Goal: Task Accomplishment & Management: Use online tool/utility

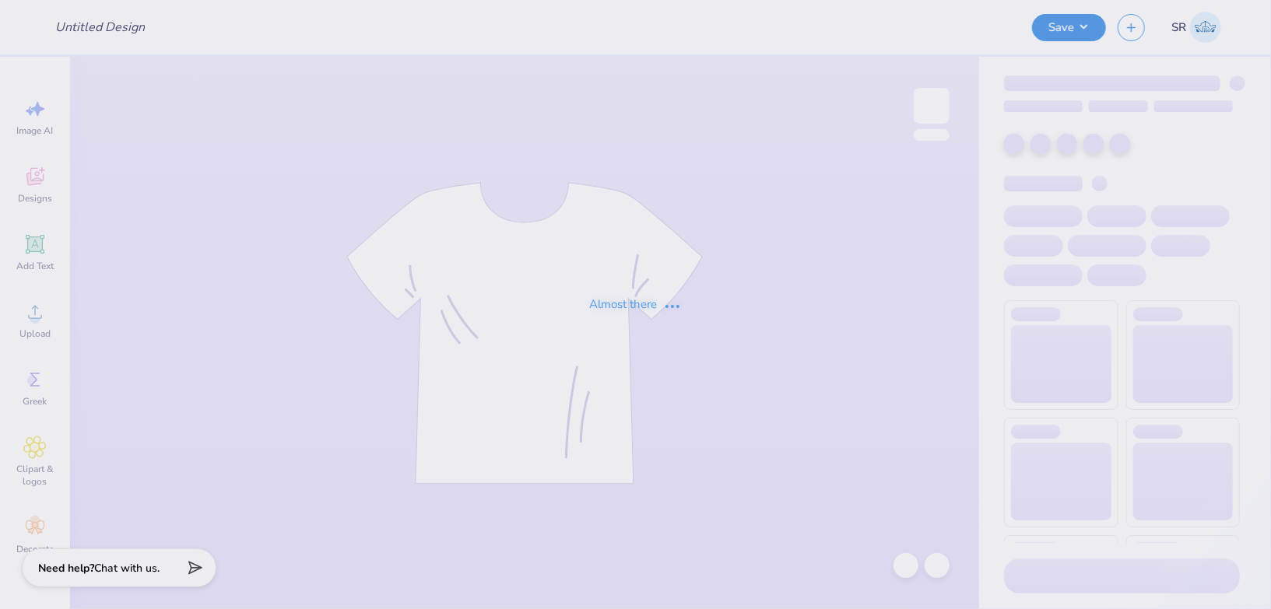
type input "BLSA [GEOGRAPHIC_DATA]"
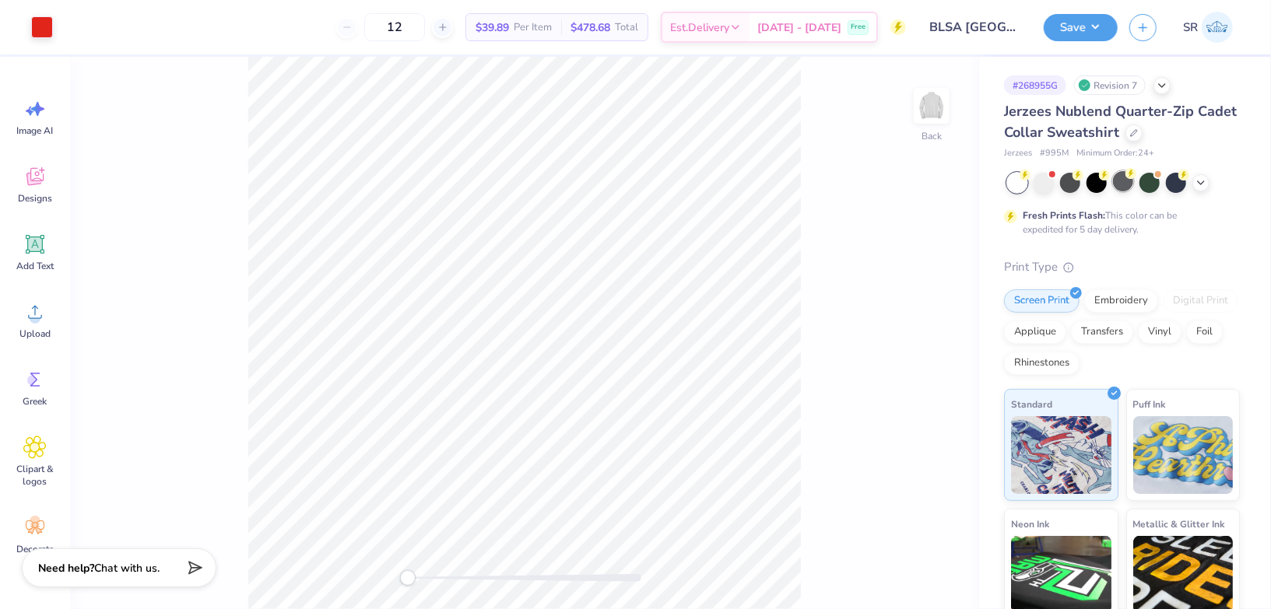
click at [1119, 181] on div at bounding box center [1123, 181] width 20 height 20
click at [1194, 178] on icon at bounding box center [1200, 181] width 12 height 12
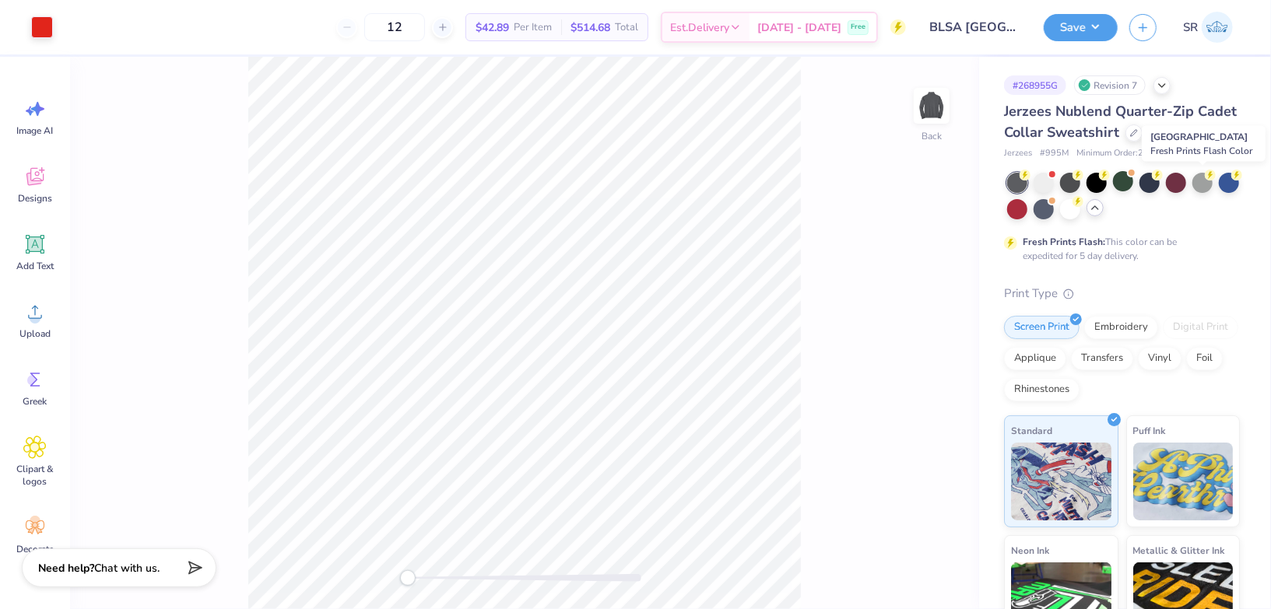
click at [1194, 178] on div at bounding box center [1202, 183] width 20 height 20
click at [1084, 14] on button "Save" at bounding box center [1080, 25] width 74 height 27
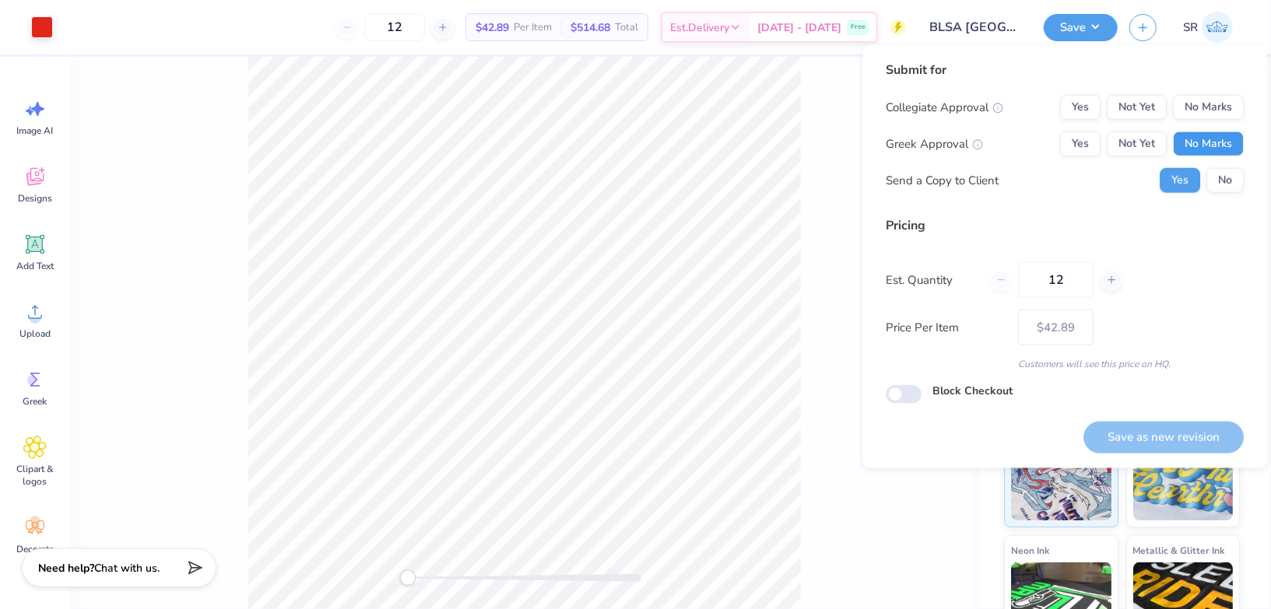
click at [1208, 145] on button "No Marks" at bounding box center [1208, 144] width 71 height 25
click at [1205, 96] on button "No Marks" at bounding box center [1208, 107] width 71 height 25
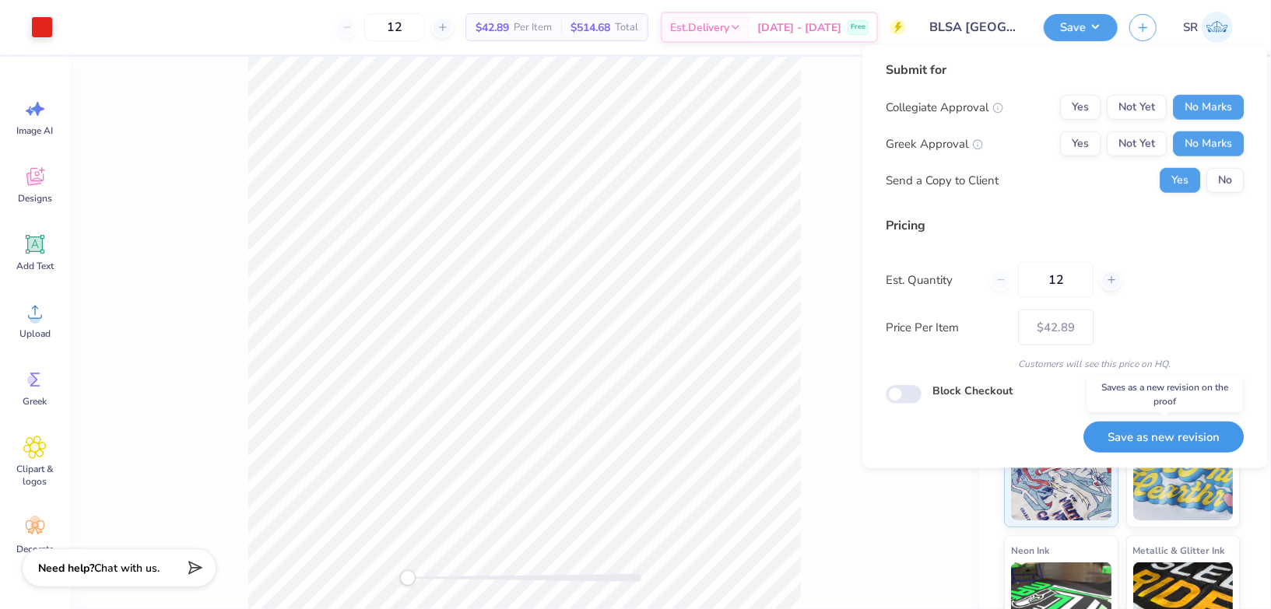
click at [1134, 441] on button "Save as new revision" at bounding box center [1163, 438] width 160 height 32
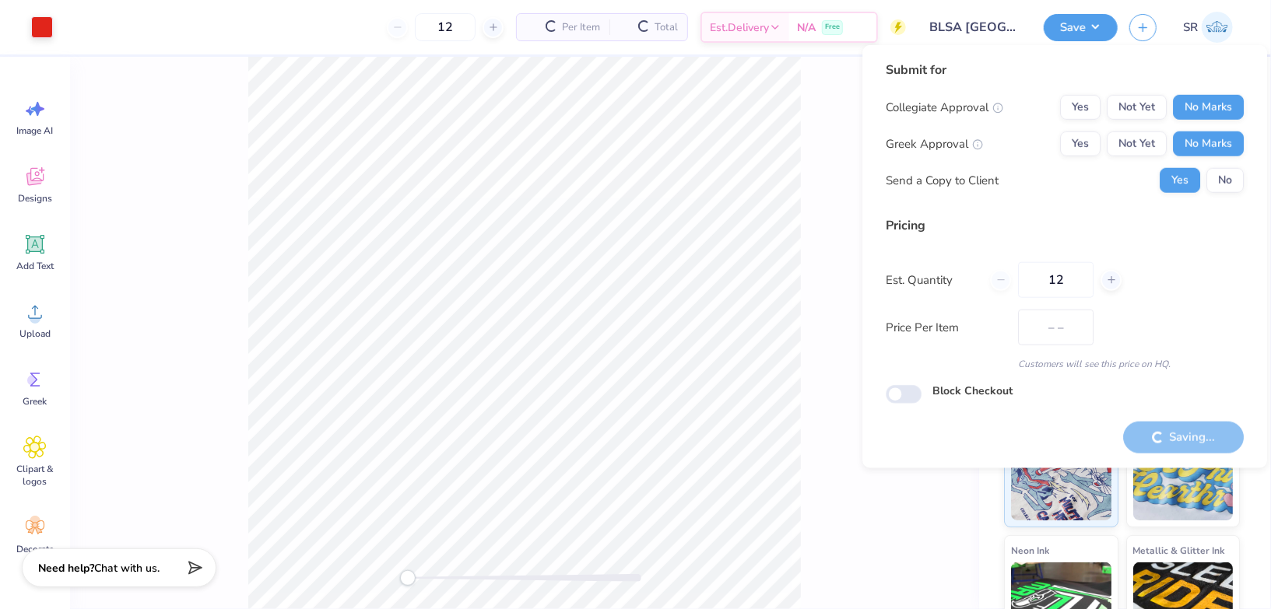
type input "$42.89"
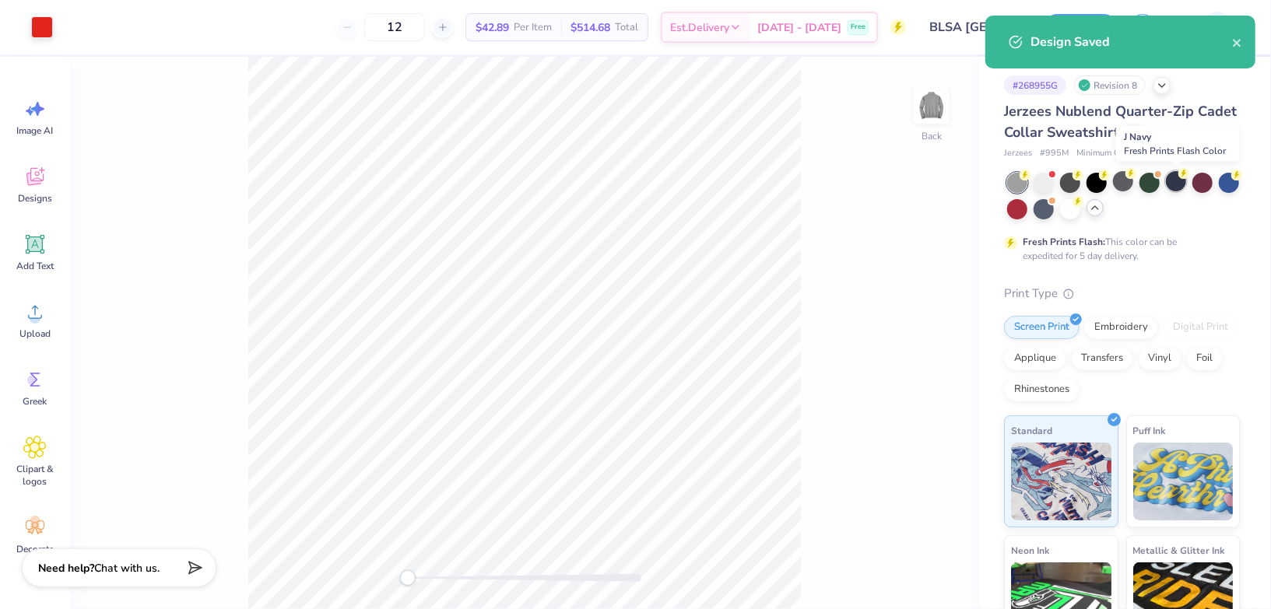
click at [1175, 183] on div at bounding box center [1176, 181] width 20 height 20
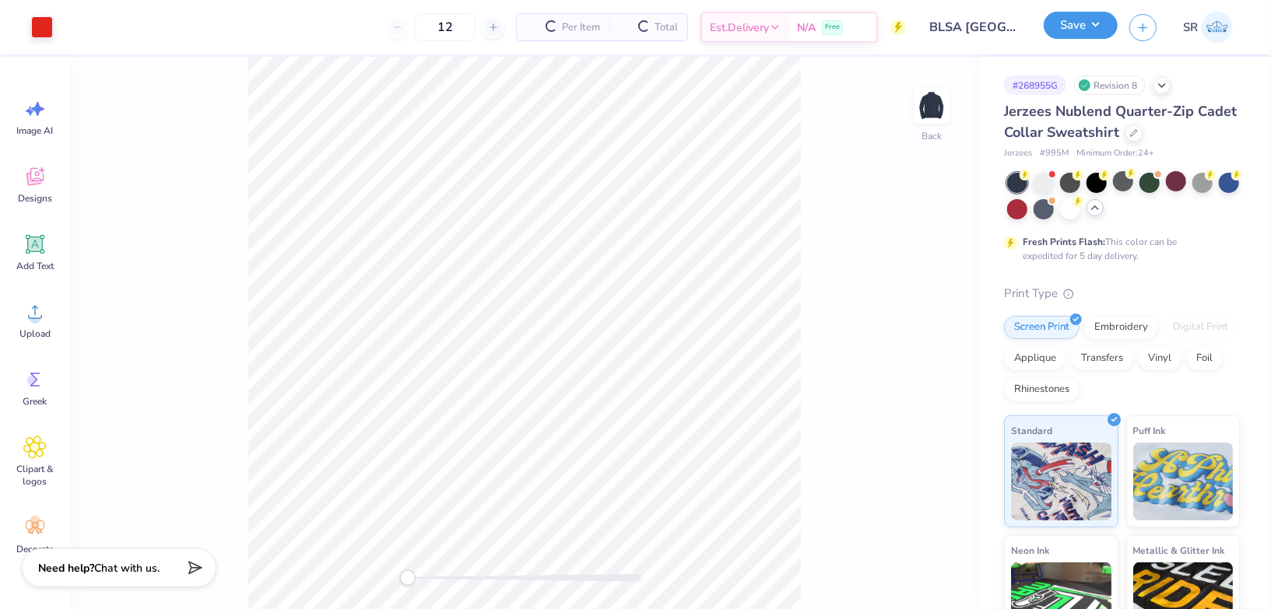
click at [1089, 15] on button "Save" at bounding box center [1080, 25] width 74 height 27
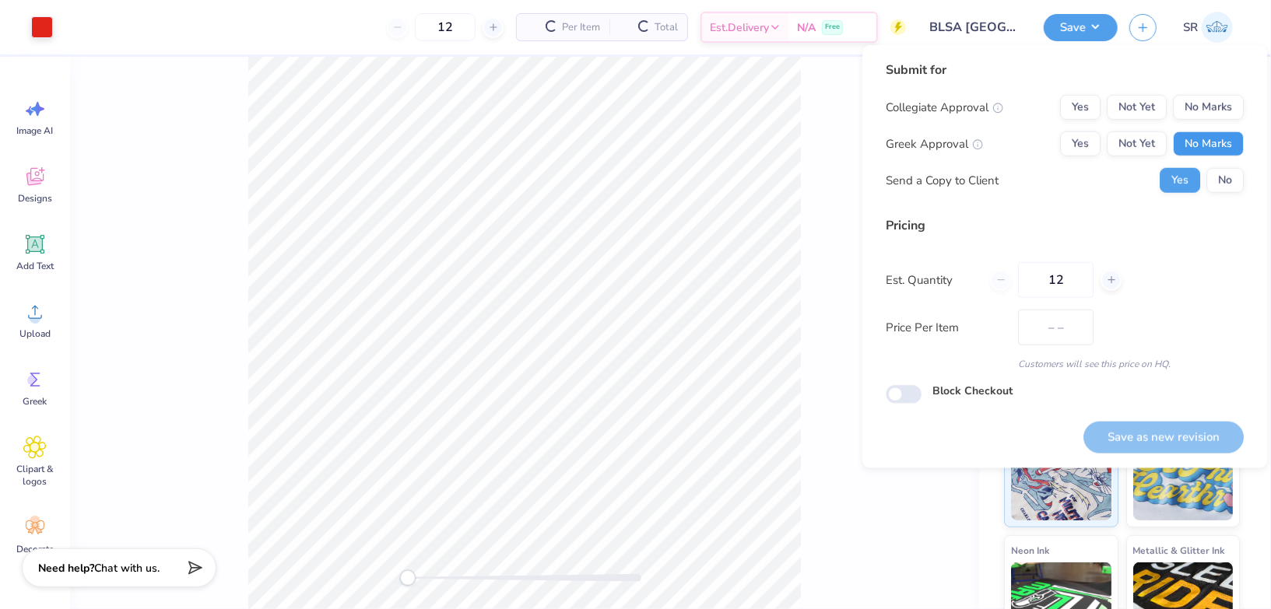
click at [1202, 139] on button "No Marks" at bounding box center [1208, 144] width 71 height 25
click at [1202, 108] on button "No Marks" at bounding box center [1208, 107] width 71 height 25
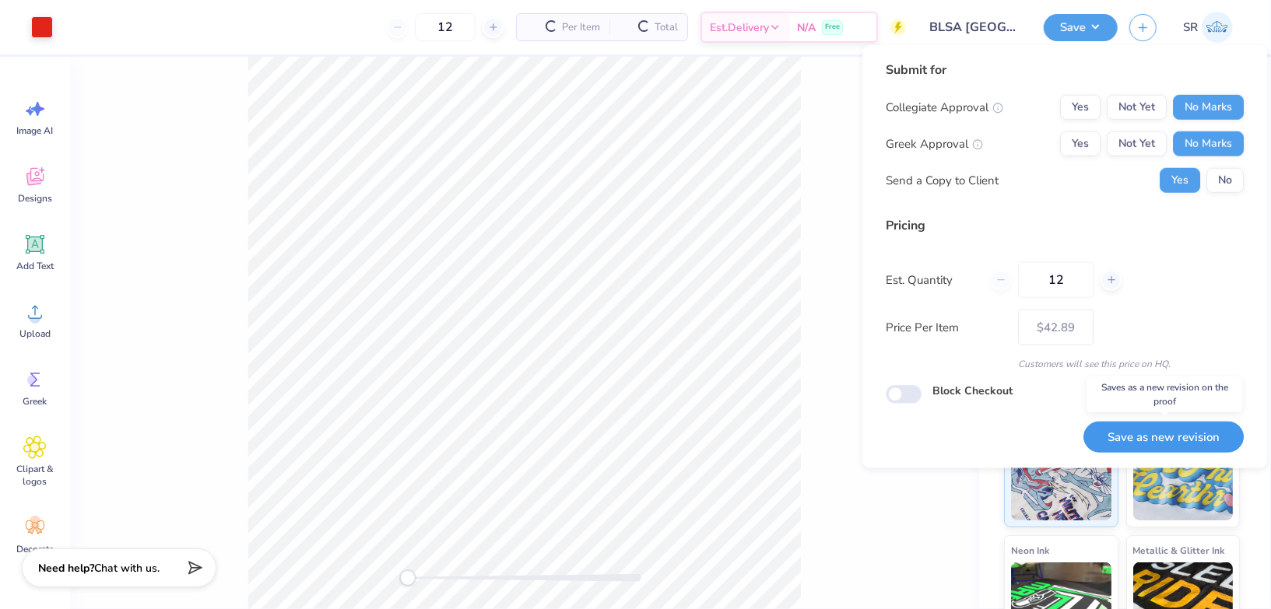
click at [1142, 440] on button "Save as new revision" at bounding box center [1163, 438] width 160 height 32
type input "$42.89"
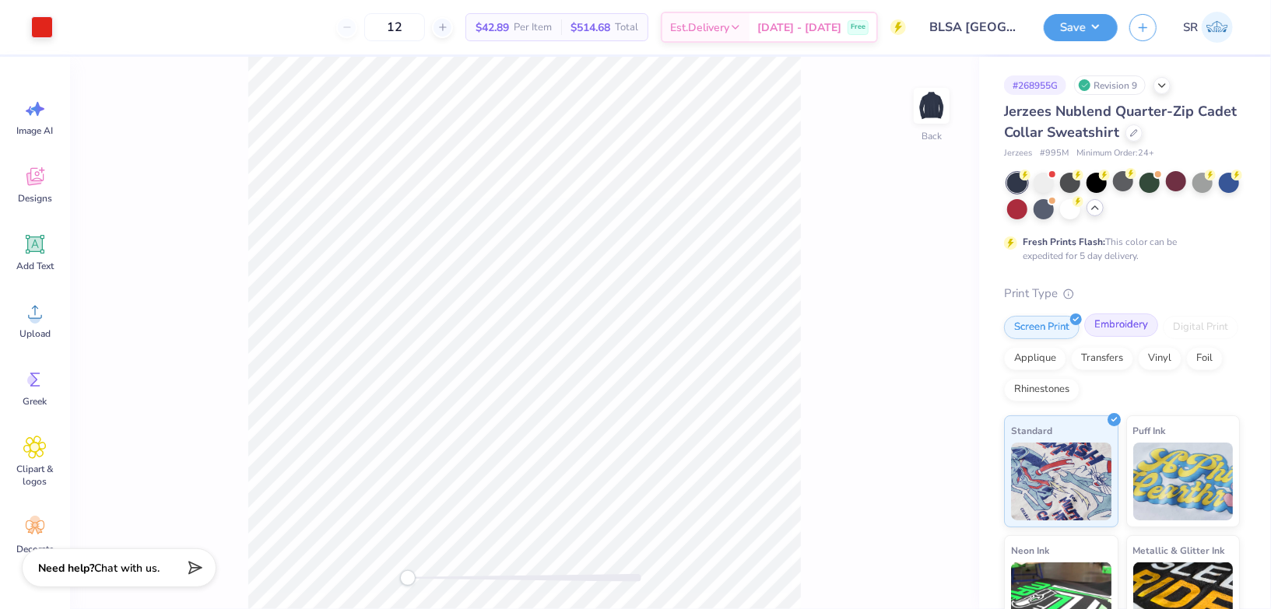
click at [1110, 329] on div "Embroidery" at bounding box center [1121, 325] width 74 height 23
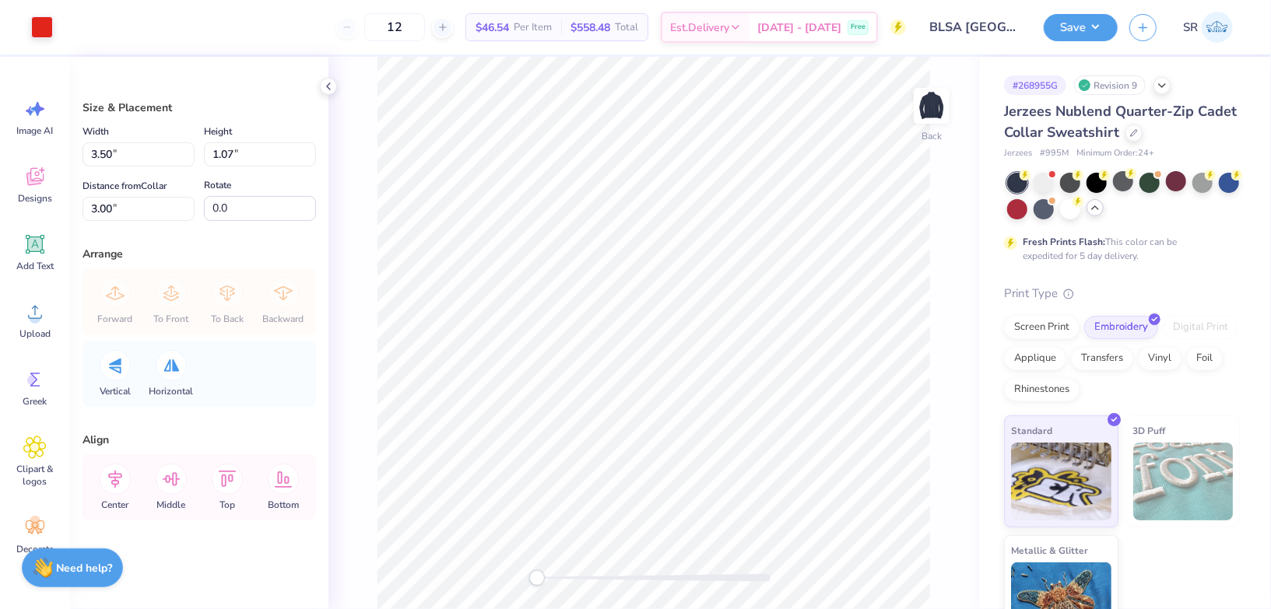
type input "4.90"
type input "1.49"
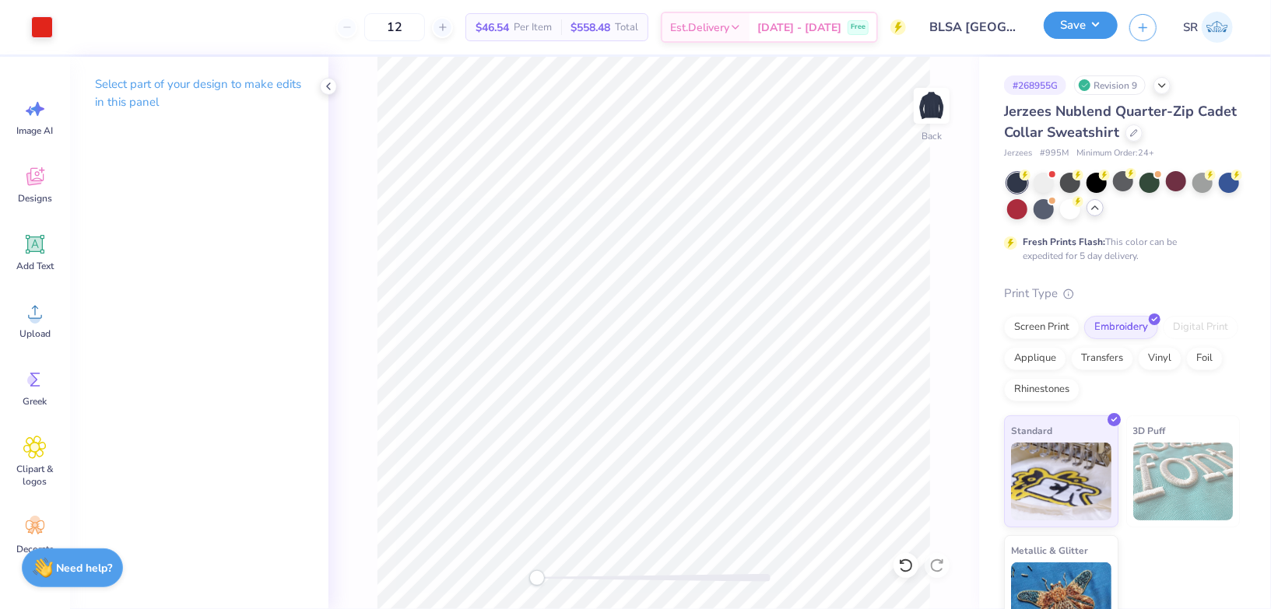
click at [1089, 24] on button "Save" at bounding box center [1080, 25] width 74 height 27
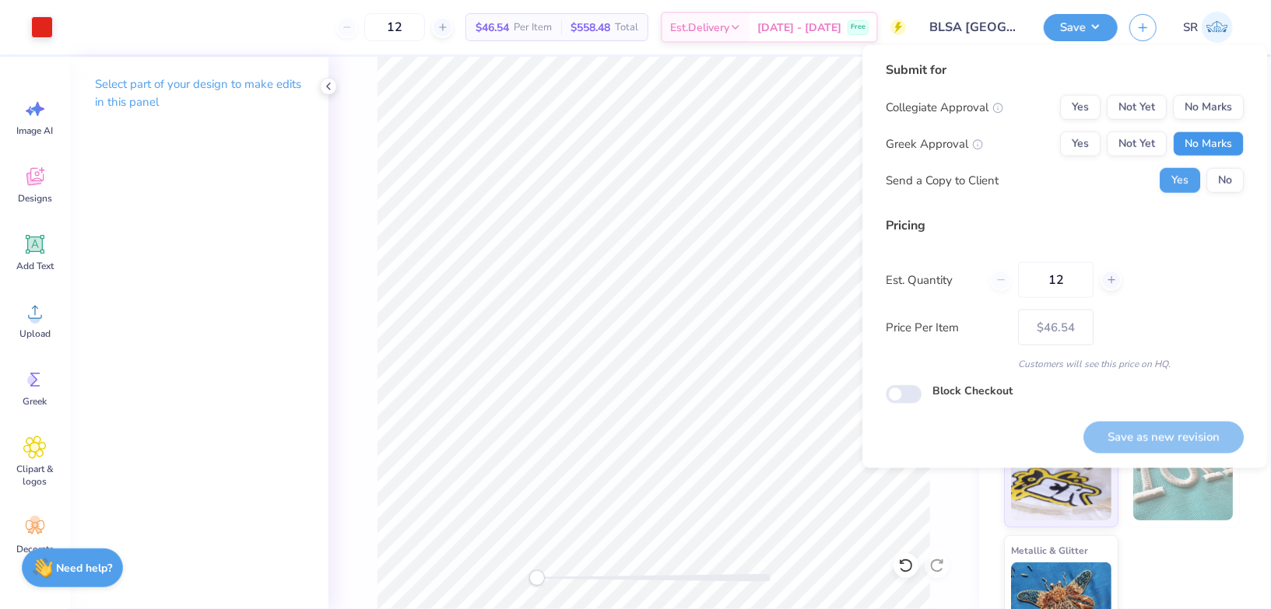
click at [1212, 139] on button "No Marks" at bounding box center [1208, 144] width 71 height 25
click at [1212, 112] on button "No Marks" at bounding box center [1208, 107] width 71 height 25
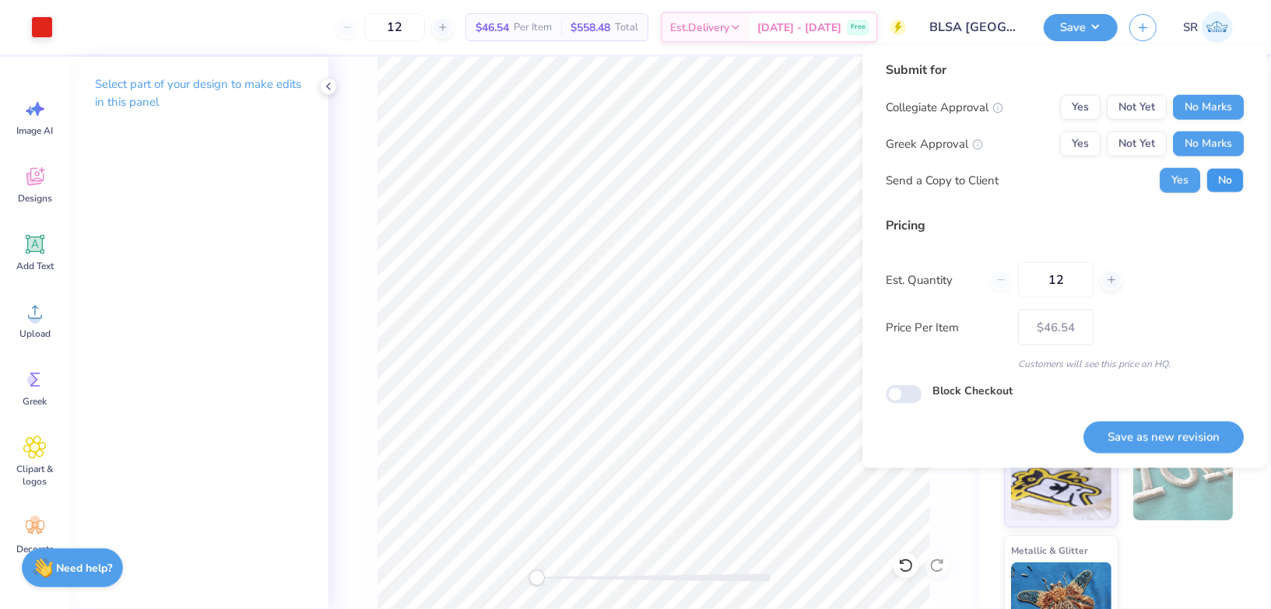
click at [1216, 174] on button "No" at bounding box center [1224, 180] width 37 height 25
click at [1131, 437] on button "Save as new revision" at bounding box center [1163, 438] width 160 height 32
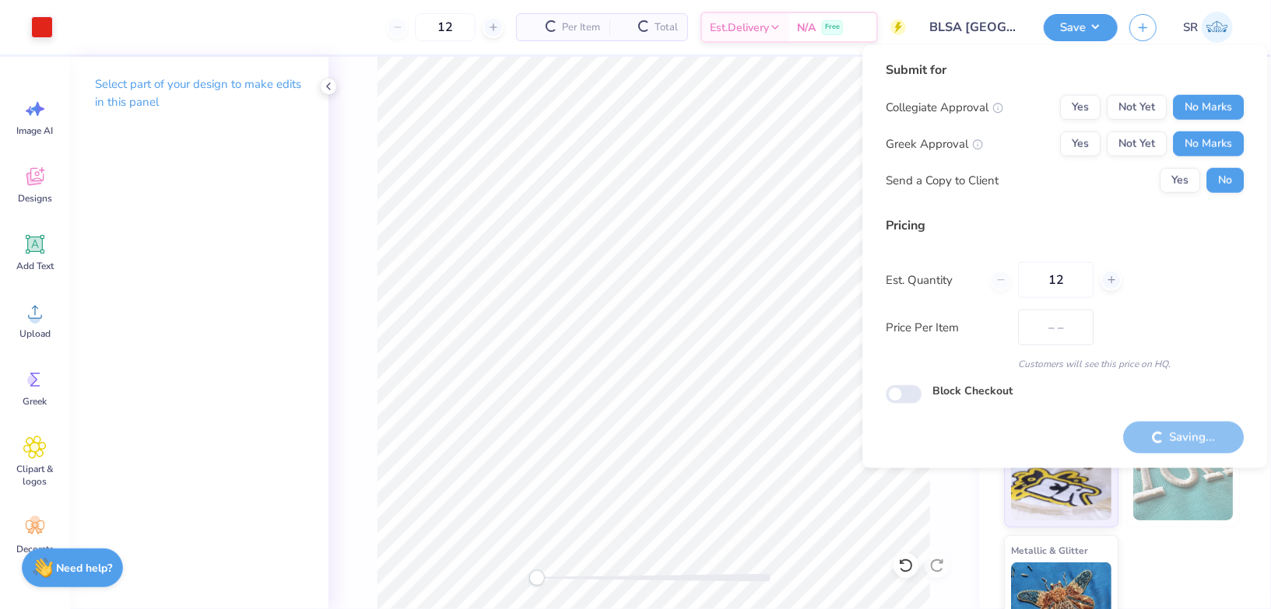
type input "$46.54"
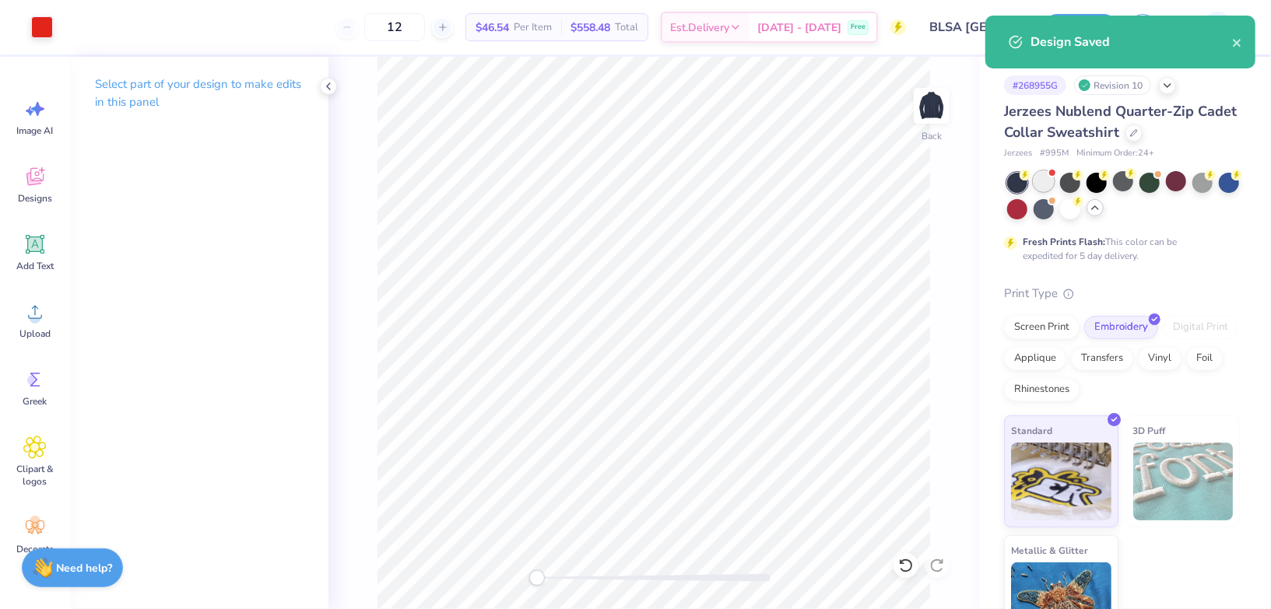
click at [1051, 185] on div at bounding box center [1043, 181] width 20 height 20
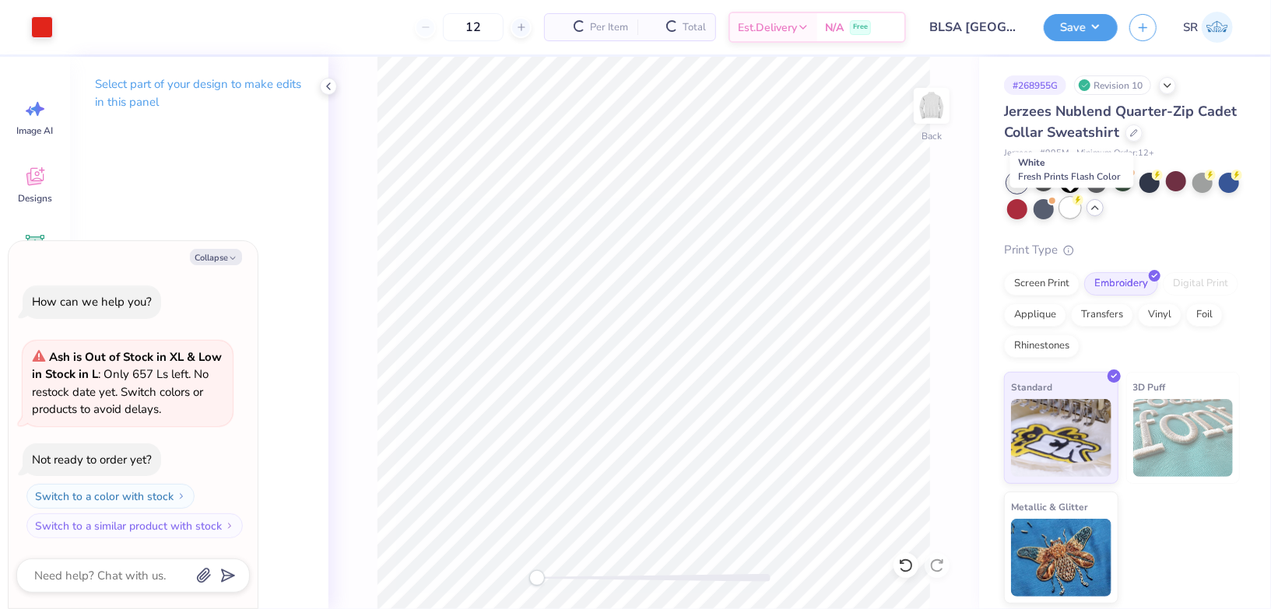
click at [1061, 204] on div at bounding box center [1070, 208] width 20 height 20
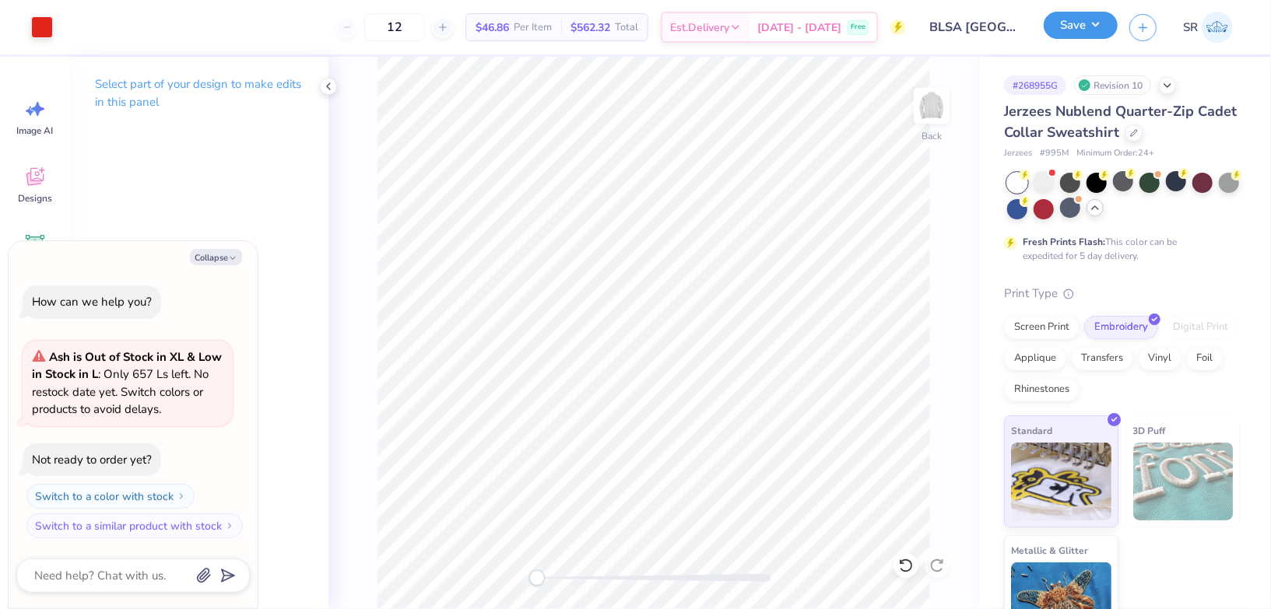
click at [1091, 22] on button "Save" at bounding box center [1080, 25] width 74 height 27
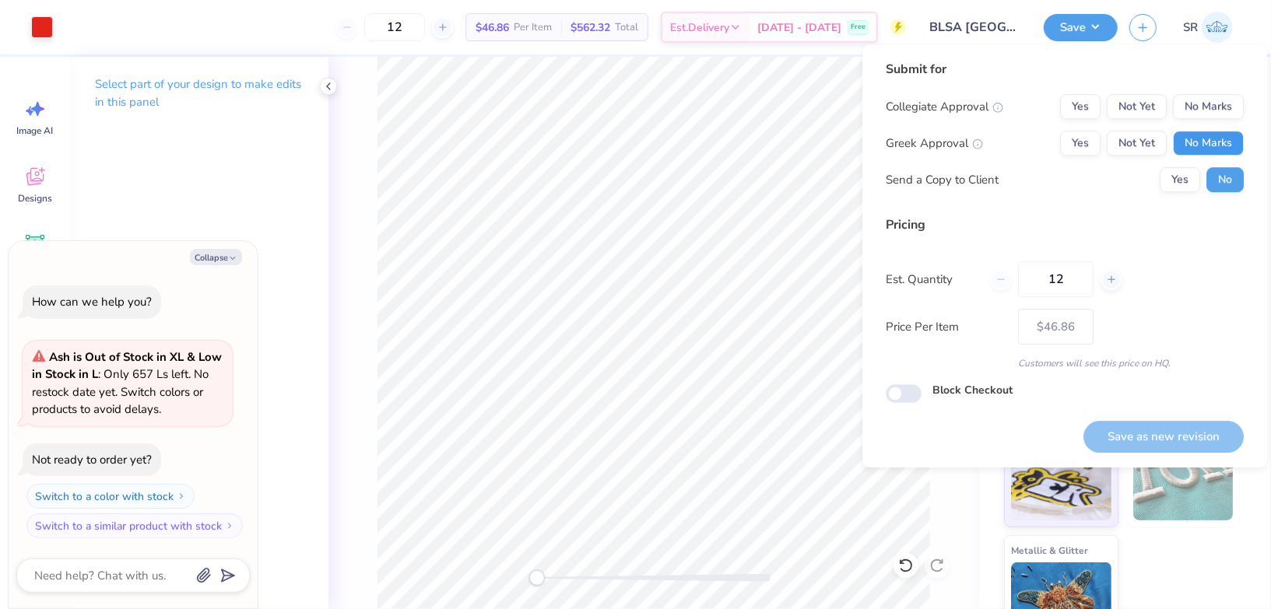
click at [1208, 140] on button "No Marks" at bounding box center [1208, 143] width 71 height 25
click at [1208, 117] on button "No Marks" at bounding box center [1208, 106] width 71 height 25
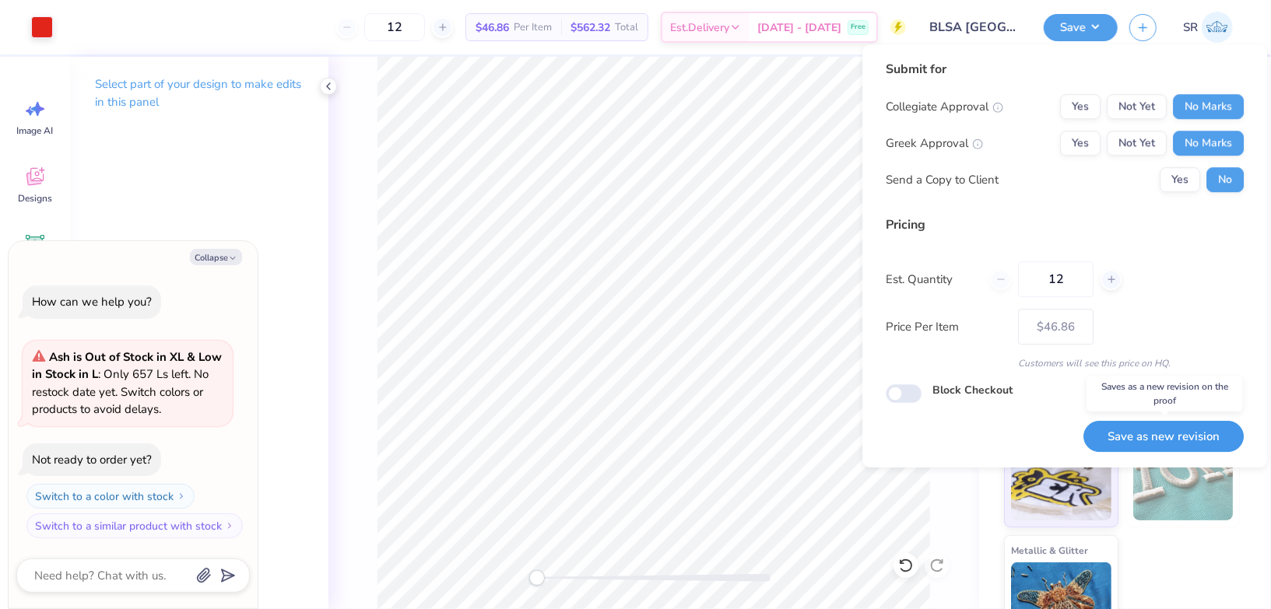
click at [1136, 427] on button "Save as new revision" at bounding box center [1163, 437] width 160 height 32
type textarea "x"
type input "– –"
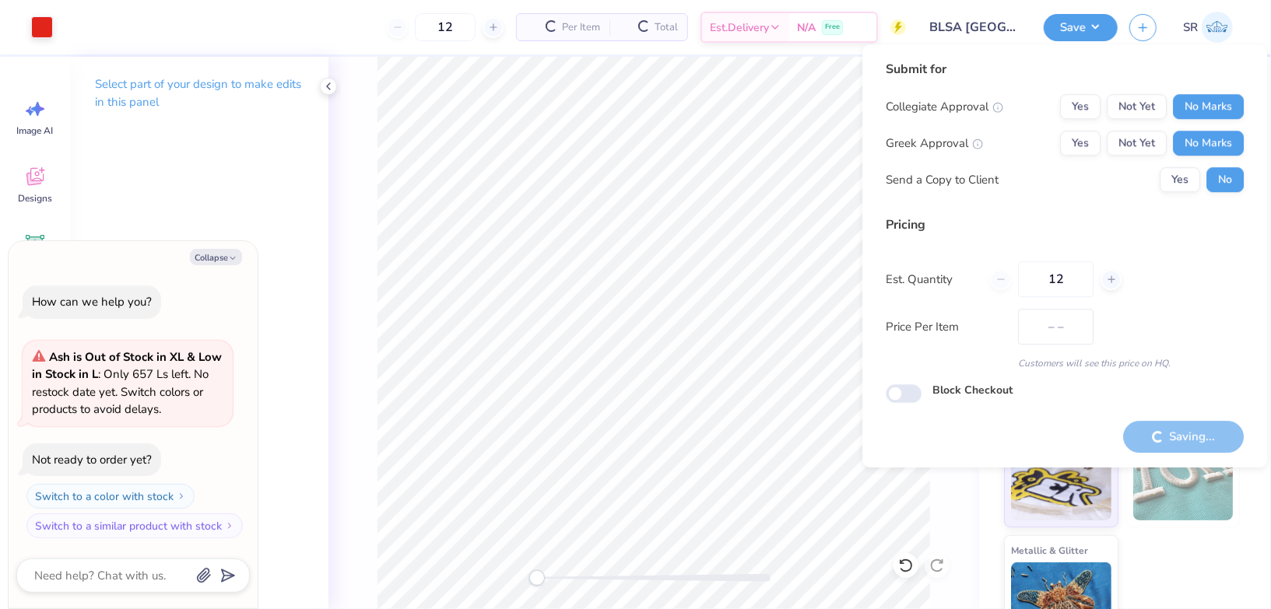
type textarea "x"
type input "$46.86"
click at [1171, 426] on div "Saving..." at bounding box center [1183, 437] width 121 height 32
click at [1076, 30] on button "Save" at bounding box center [1080, 25] width 74 height 27
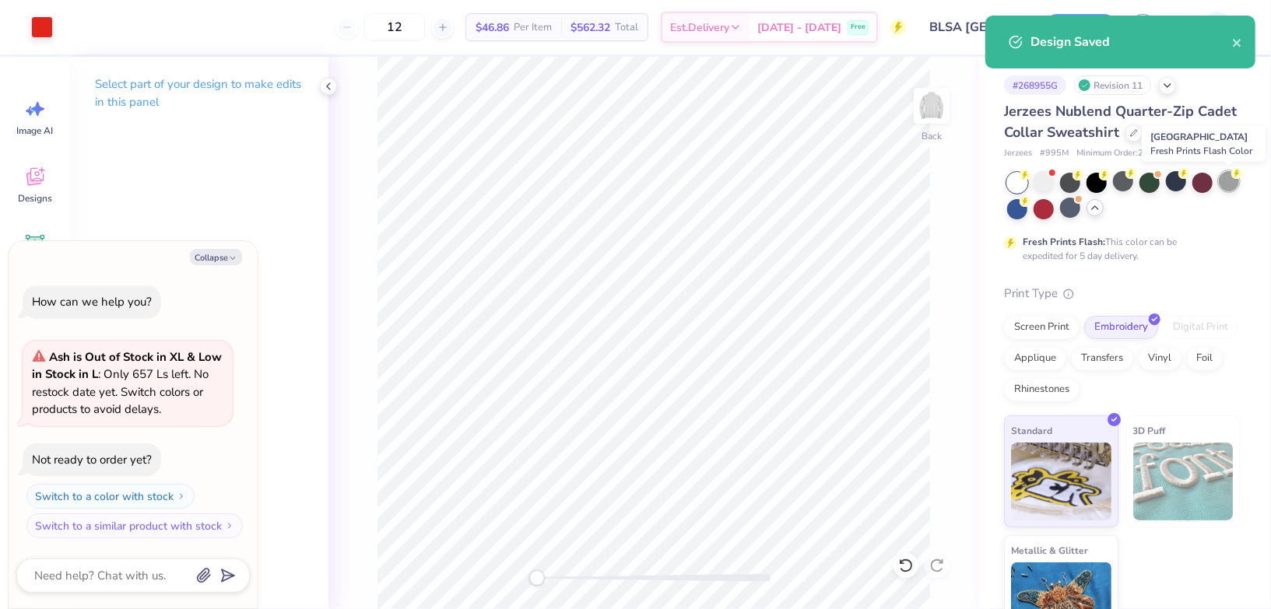
click at [1226, 180] on div at bounding box center [1229, 181] width 20 height 20
click at [1076, 14] on div "Design Saved" at bounding box center [1120, 47] width 276 height 71
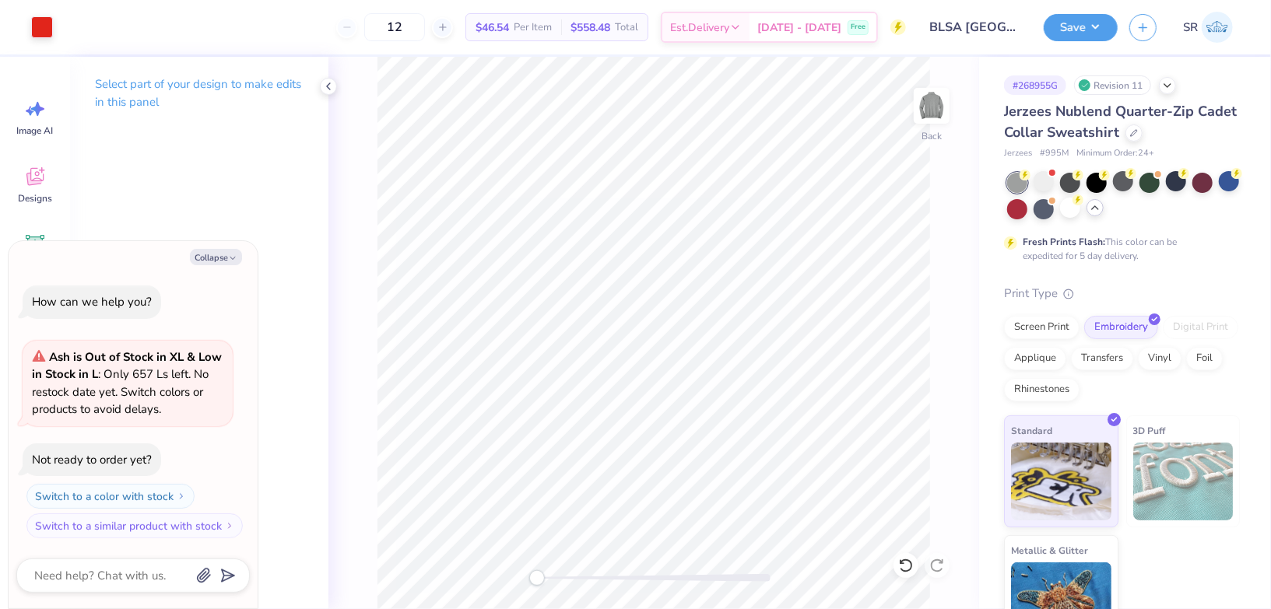
click at [1092, 38] on div "Art colors 12 $46.54 Per Item $558.48 Total Est. Delivery [DATE] - [DATE] Free …" at bounding box center [635, 304] width 1271 height 609
click at [1095, 25] on button "Save" at bounding box center [1080, 25] width 74 height 27
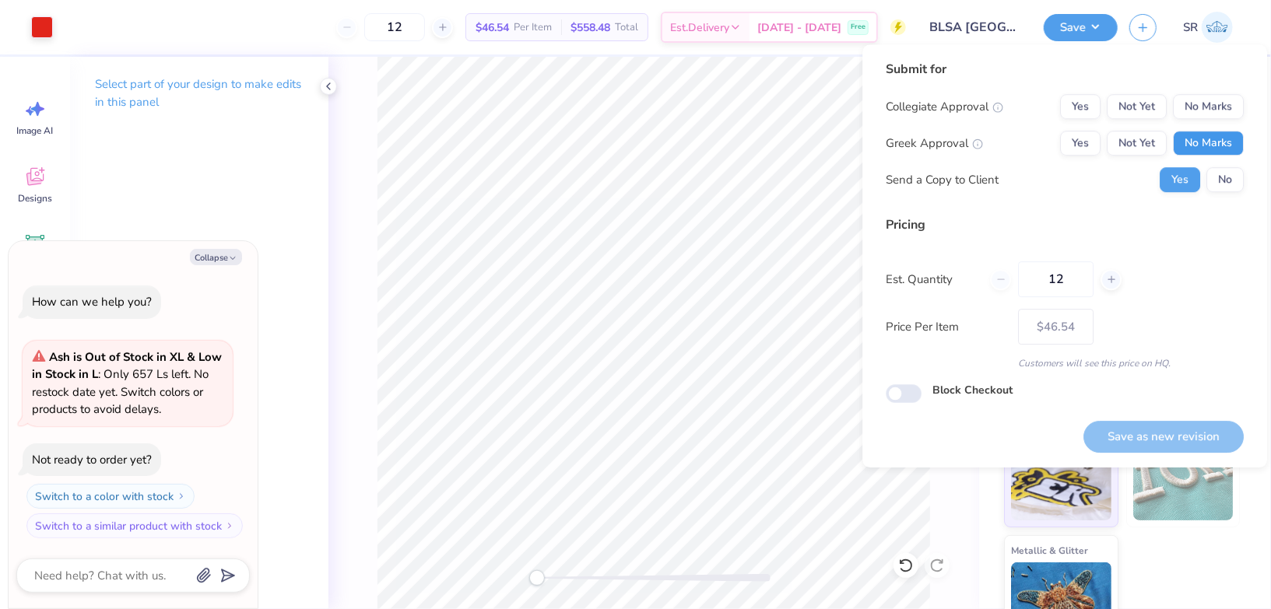
click at [1203, 139] on button "No Marks" at bounding box center [1208, 143] width 71 height 25
click at [1204, 110] on button "No Marks" at bounding box center [1208, 106] width 71 height 25
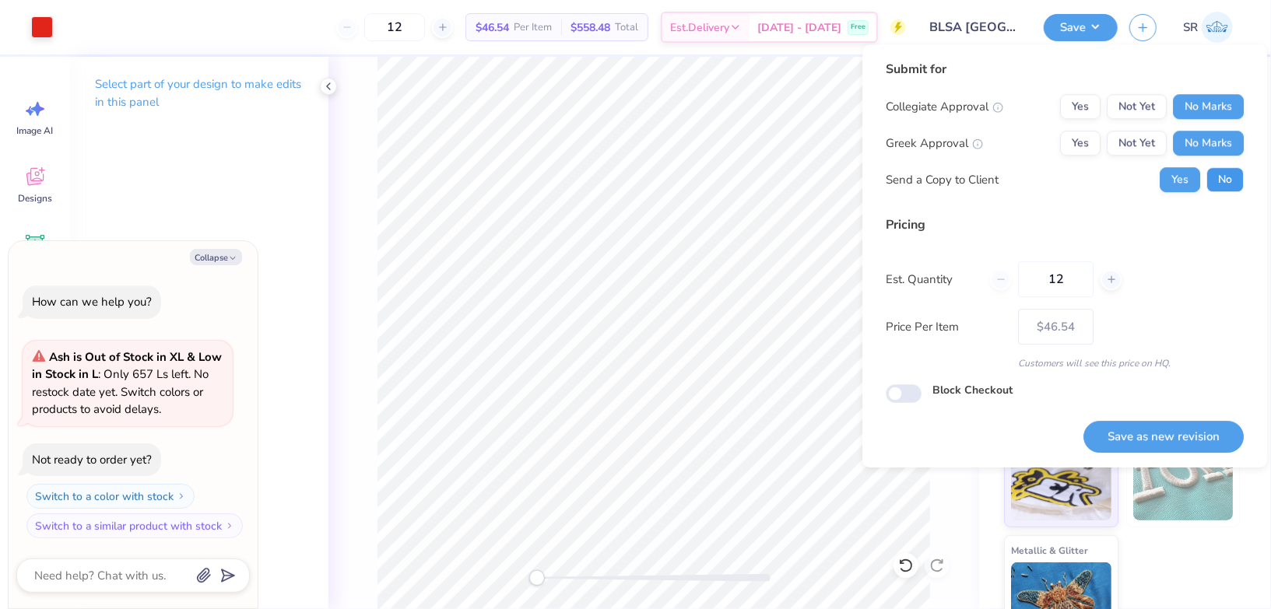
click at [1214, 173] on button "No" at bounding box center [1224, 179] width 37 height 25
click at [1137, 443] on button "Save as new revision" at bounding box center [1163, 437] width 160 height 32
type textarea "x"
type input "– –"
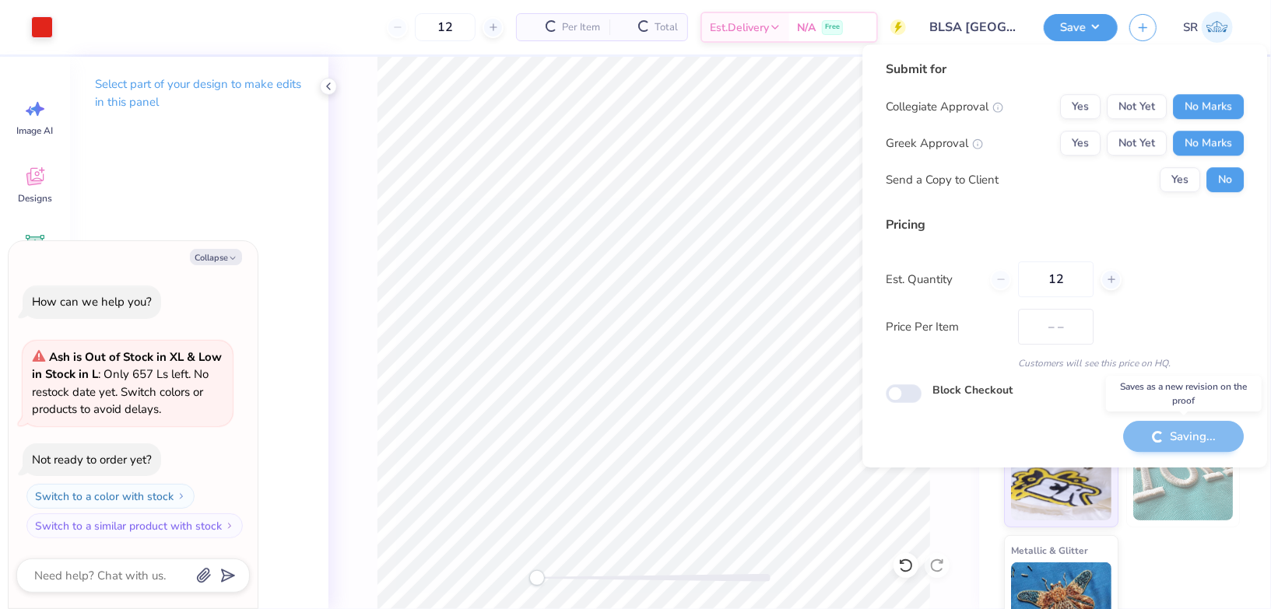
type textarea "x"
type input "$46.54"
type textarea "x"
